Goal: Find specific fact: Find specific fact

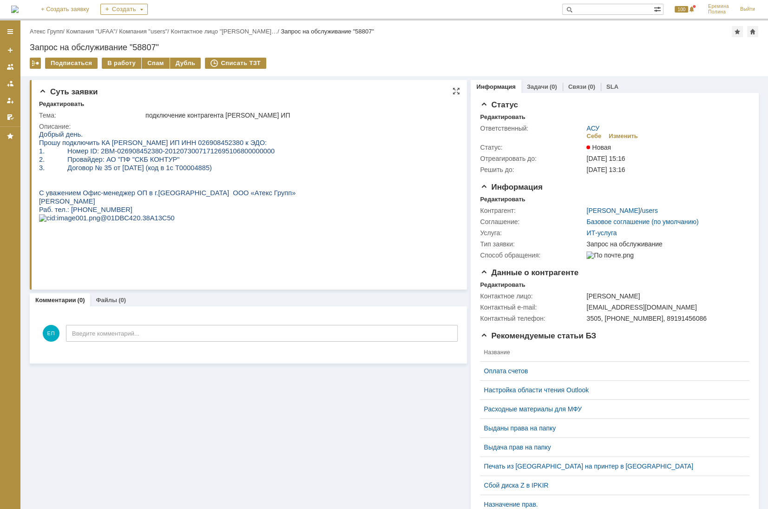
click at [198, 143] on span "Прошу подключить КА [PERSON_NAME] ИП ИНН 026908452380 к ЭДО:" at bounding box center [153, 142] width 228 height 7
copy span "026908452380"
click at [94, 150] on span "1. Номер ID: 2BM-026908452380-20120730071712695106800000000" at bounding box center [157, 150] width 236 height 7
click at [95, 151] on span "1. Номер ID: 2BM-026908452380-20120730071712695106800000000" at bounding box center [157, 150] width 236 height 7
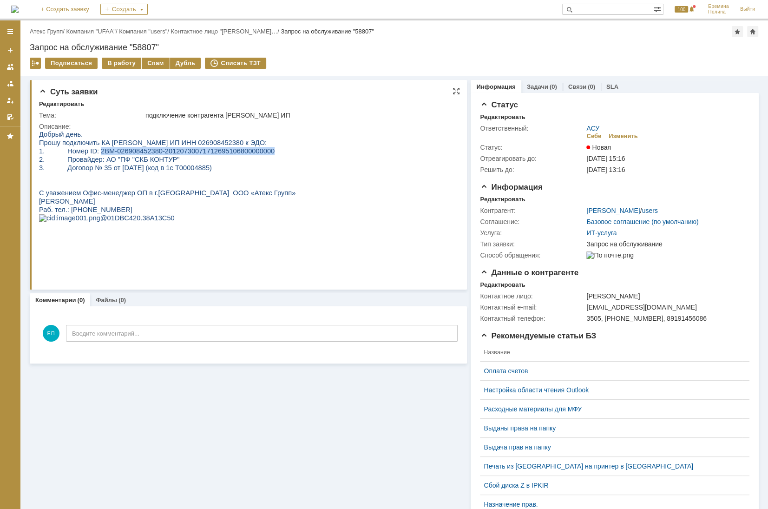
drag, startPoint x: 93, startPoint y: 151, endPoint x: 250, endPoint y: 151, distance: 157.0
click at [250, 151] on span "1. Номер ID: 2BM-026908452380-20120730071712695106800000000" at bounding box center [157, 150] width 236 height 7
copy span "2BM-026908452380-20120730071712695106800000000"
click at [171, 144] on span "Прошу подключить КА [PERSON_NAME] ИП ИНН 026908452380 к ЭДО:" at bounding box center [153, 142] width 228 height 7
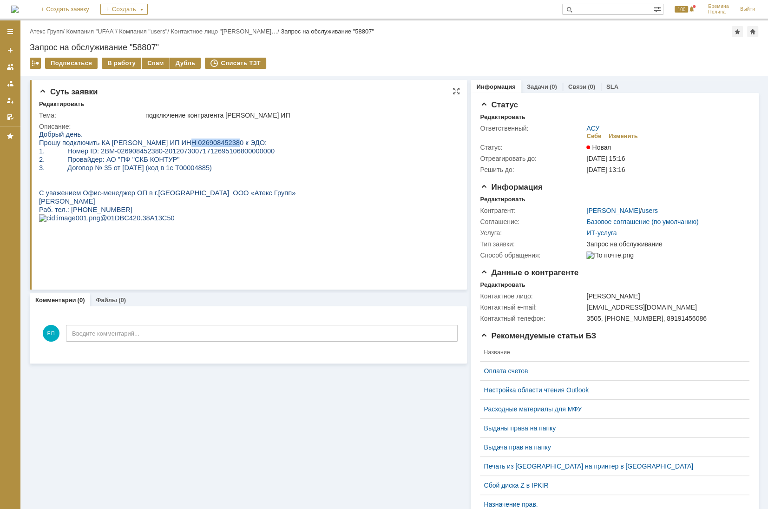
copy span "026908452380"
